Goal: Check status

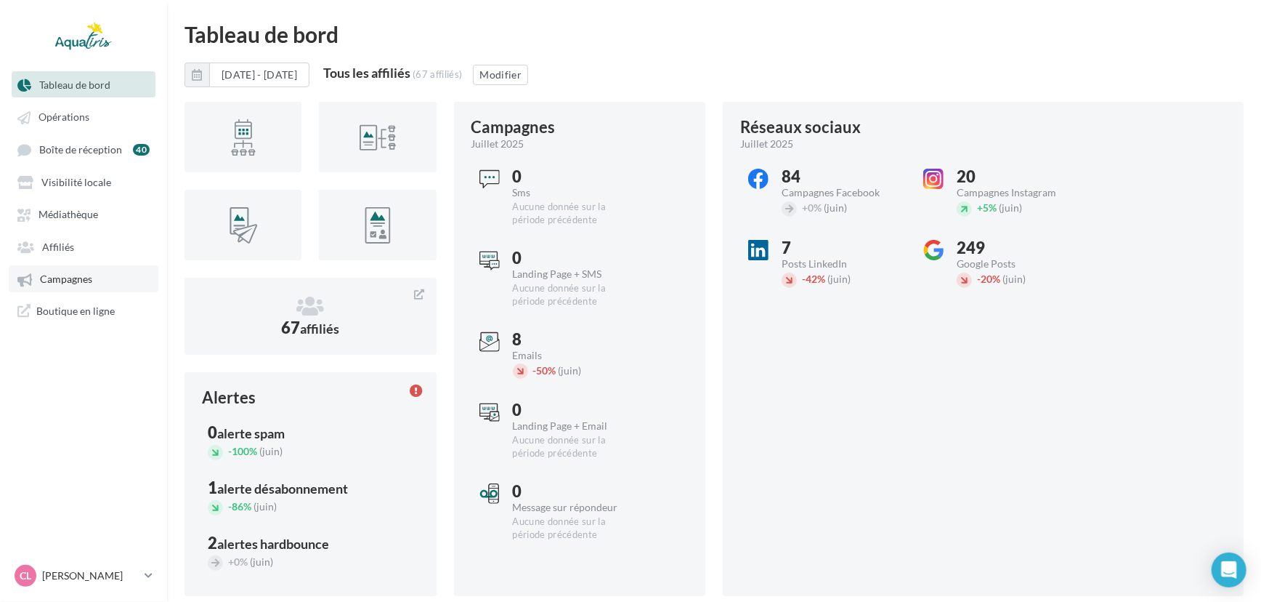
click at [93, 278] on link "Campagnes" at bounding box center [84, 278] width 150 height 26
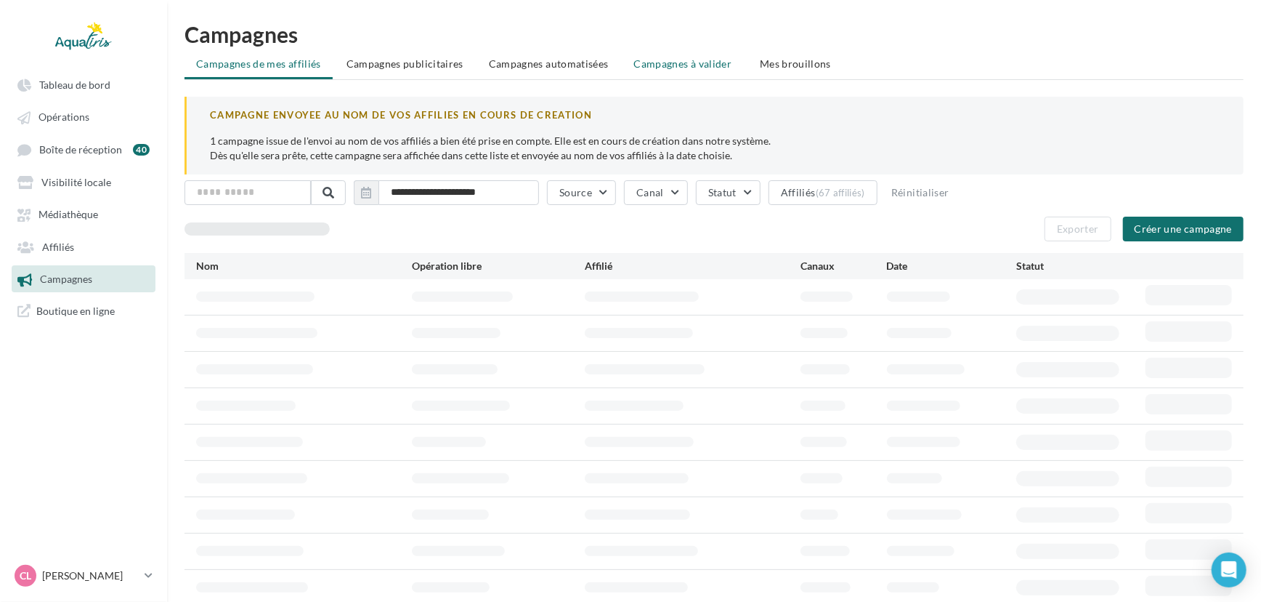
click at [698, 76] on li "Campagnes à valider" at bounding box center [685, 64] width 124 height 26
